Goal: Submit feedback/report problem

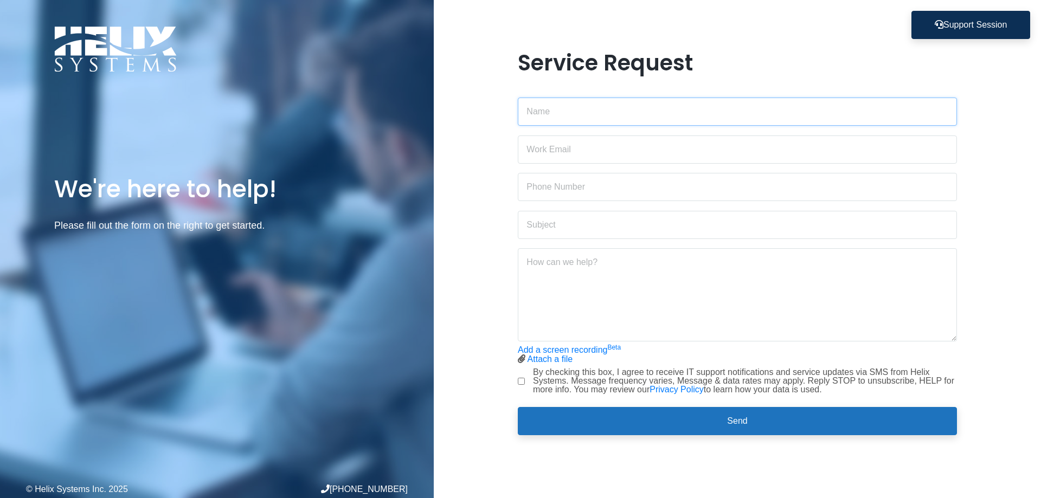
click at [593, 110] on input "text" at bounding box center [737, 112] width 439 height 28
type input "[PERSON_NAME]"
type input "[PERSON_NAME][EMAIL_ADDRESS][DOMAIN_NAME]"
click at [594, 187] on input "text" at bounding box center [737, 187] width 439 height 28
type input "9173242883"
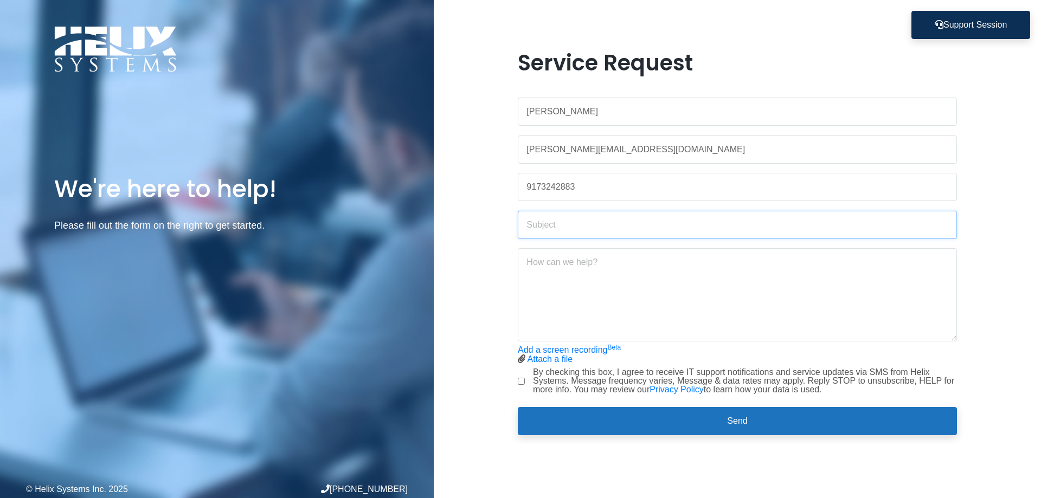
click at [607, 221] on input "text" at bounding box center [737, 225] width 439 height 28
type input "CDK NOT WORKING"
click at [519, 382] on input "By checking this box, I agree to receive IT support notifications and service u…" at bounding box center [521, 381] width 7 height 7
checkbox input "true"
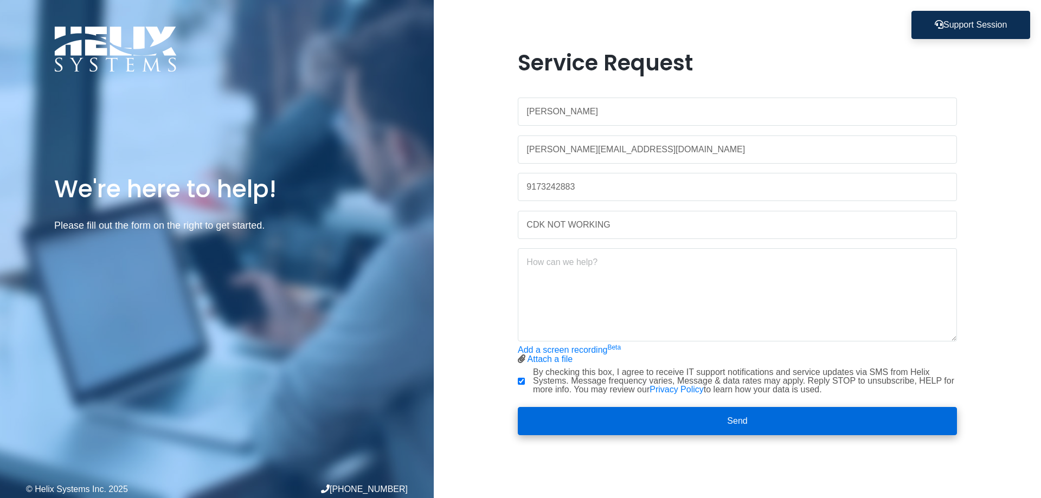
click at [744, 427] on button "Send" at bounding box center [737, 421] width 439 height 28
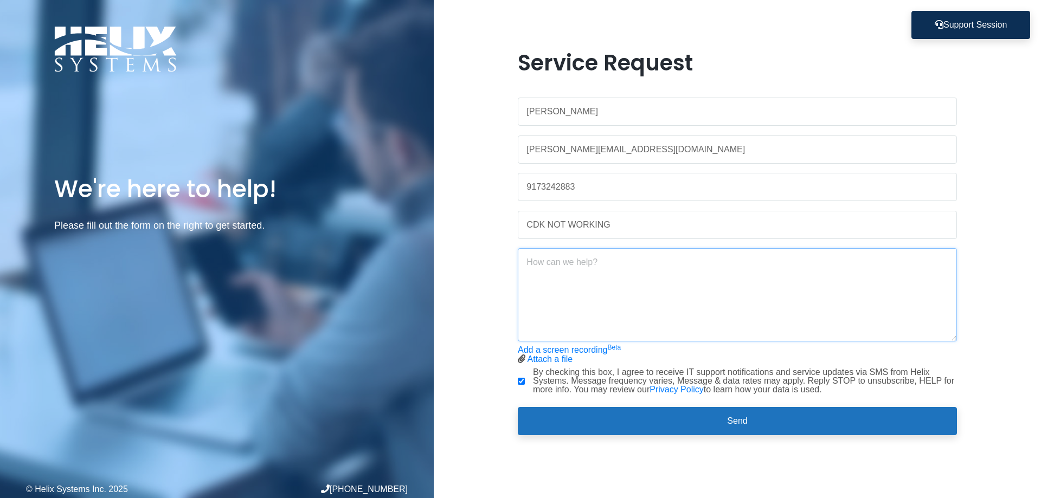
click at [601, 292] on textarea at bounding box center [737, 294] width 439 height 93
type textarea "M"
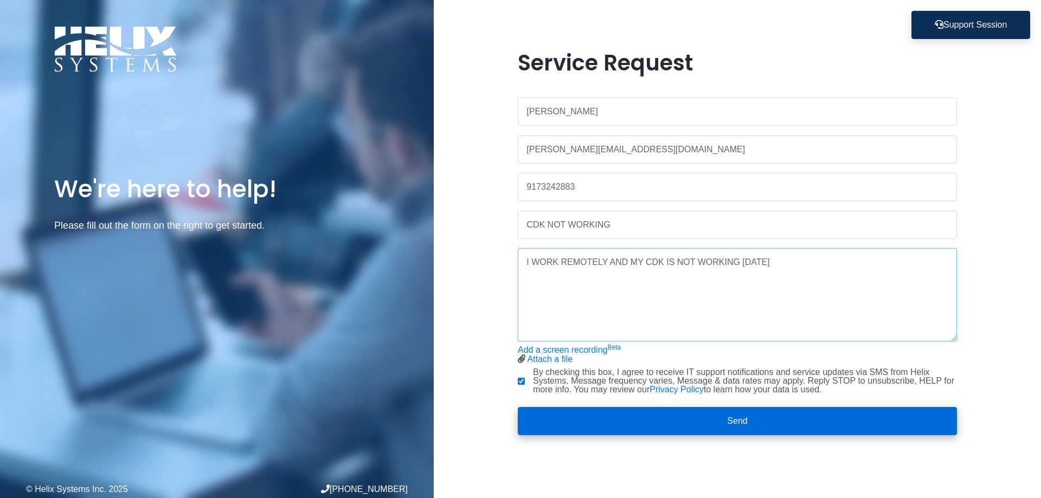
type textarea "I WORK REMOTELY AND MY CDK IS NOT WORKING [DATE]"
click at [720, 423] on button "Send" at bounding box center [737, 421] width 439 height 28
